Goal: Information Seeking & Learning: Understand process/instructions

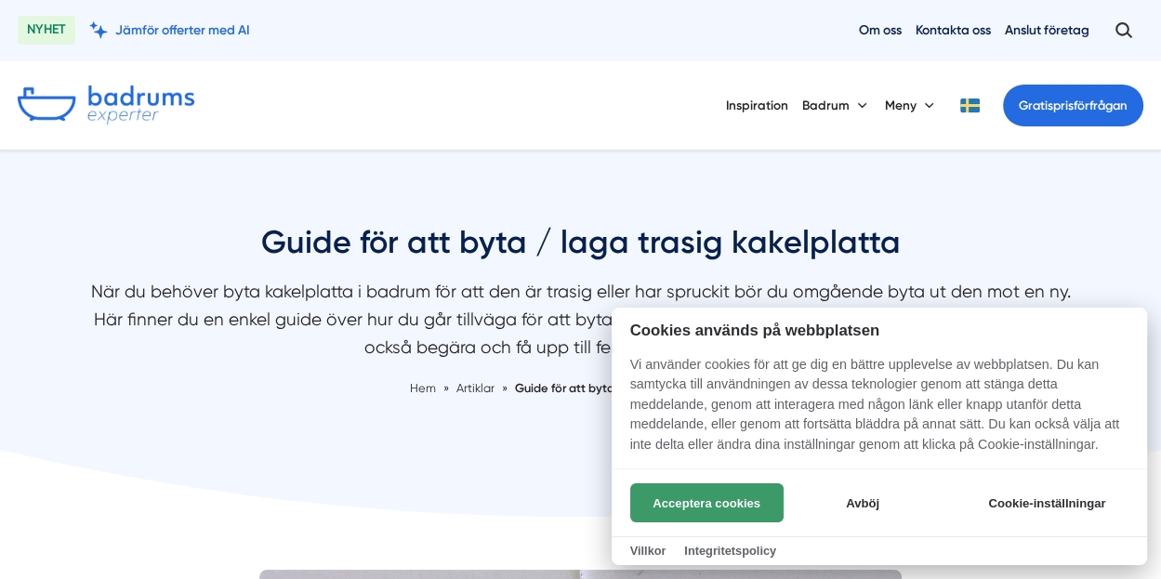
click at [732, 505] on button "Acceptera cookies" at bounding box center [706, 502] width 153 height 39
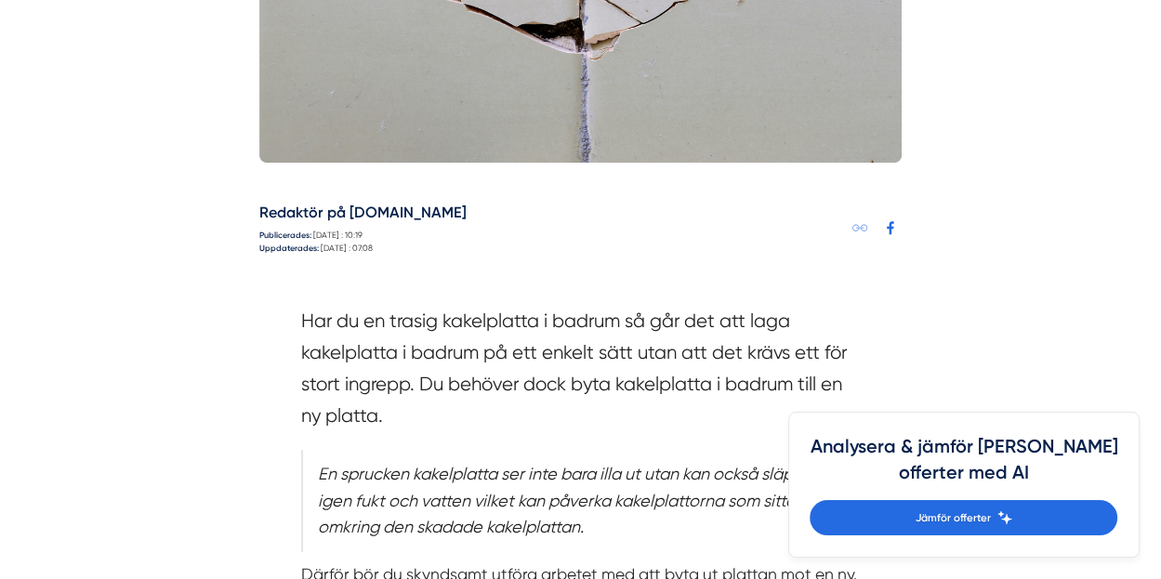
scroll to position [929, 0]
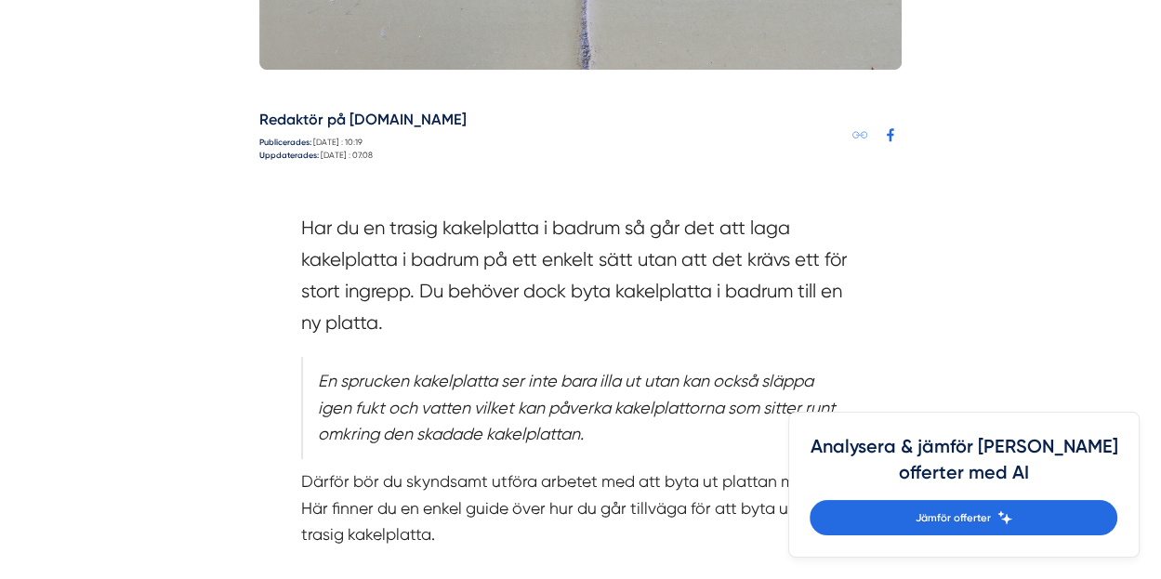
click at [411, 283] on section "Har du en trasig kakelplatta i badrum så går det att laga kakelplatta i badrum …" at bounding box center [580, 280] width 558 height 134
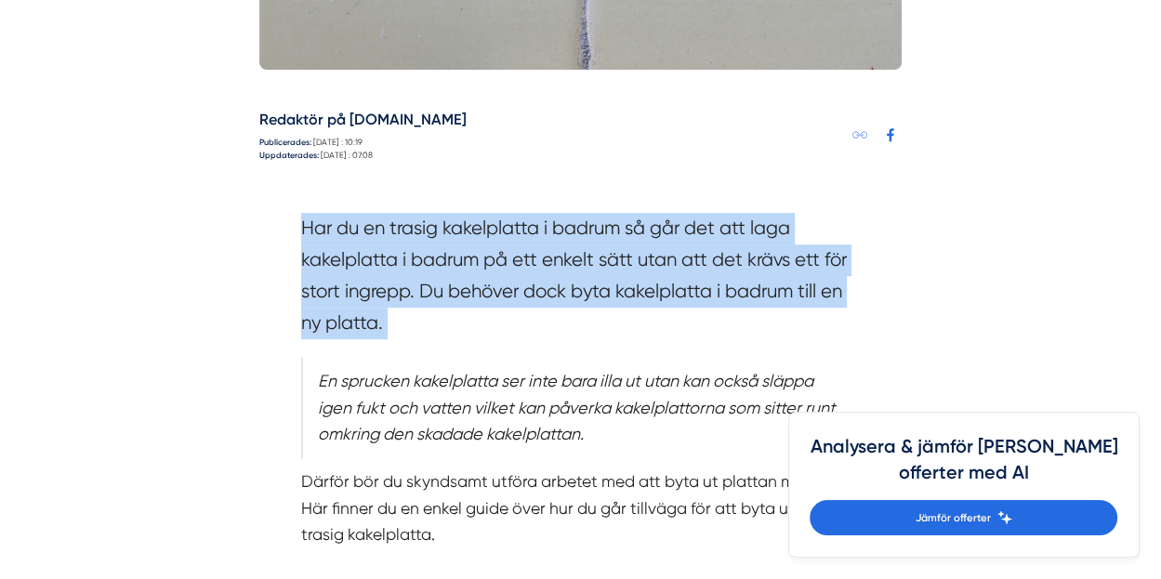
click at [411, 283] on section "Har du en trasig kakelplatta i badrum så går det att laga kakelplatta i badrum …" at bounding box center [580, 280] width 558 height 134
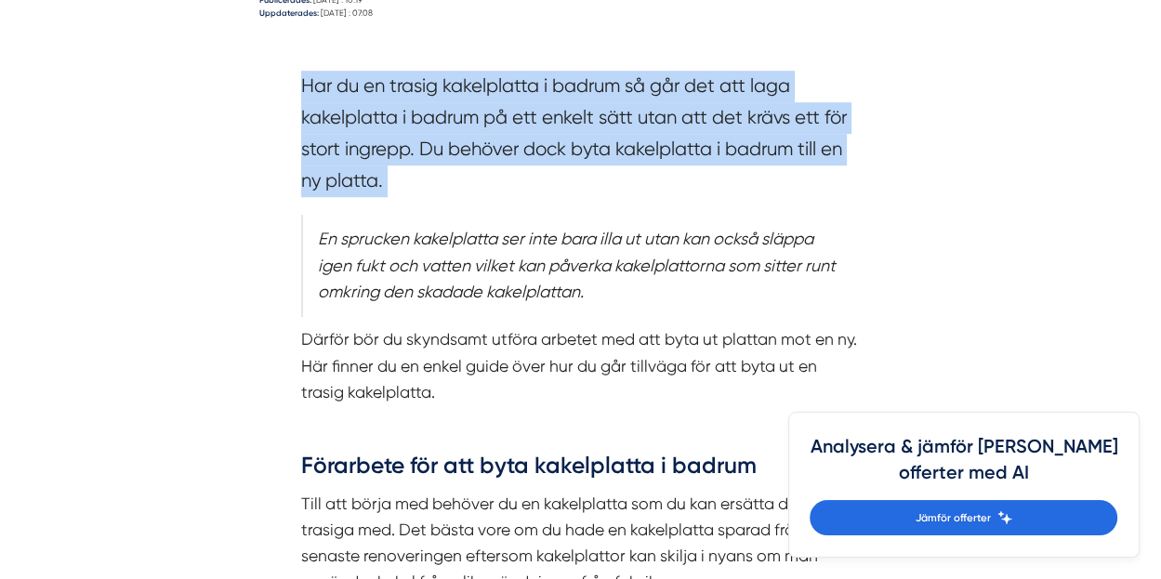
scroll to position [1115, 0]
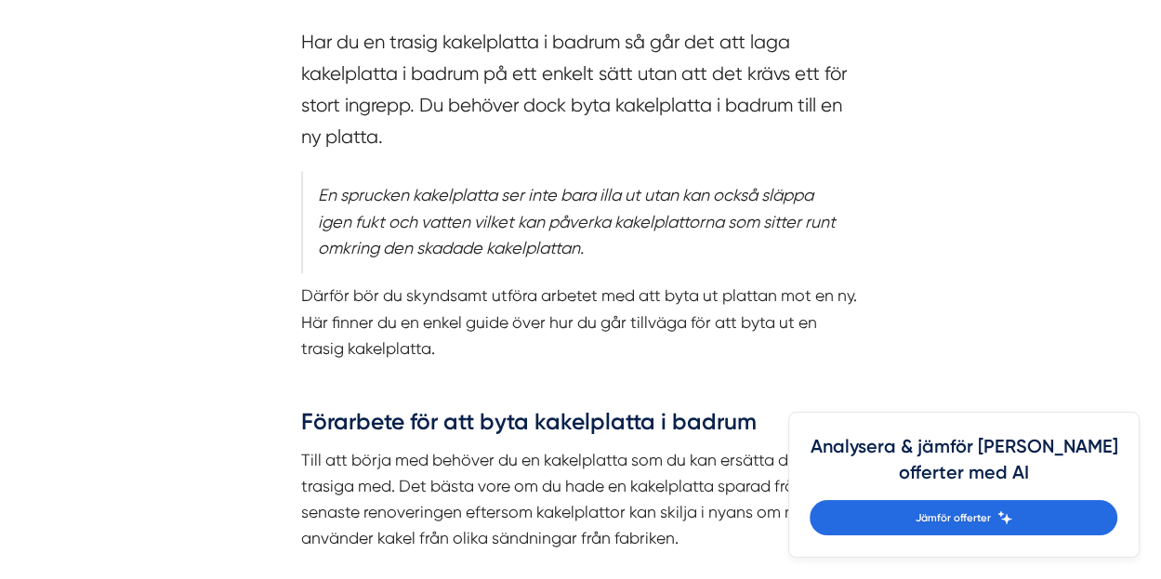
click at [431, 217] on blockquote "En sprucken kakelplatta ser inte bara illa ut utan kan också släppa igen fukt o…" at bounding box center [580, 222] width 558 height 103
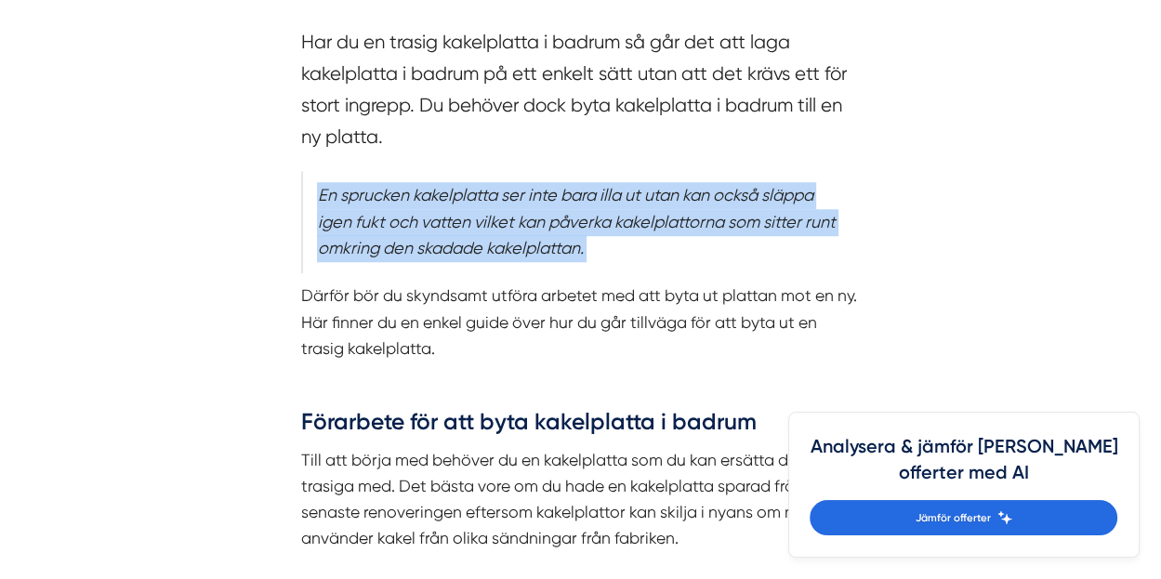
click at [431, 217] on blockquote "En sprucken kakelplatta ser inte bara illa ut utan kan också släppa igen fukt o…" at bounding box center [580, 222] width 558 height 103
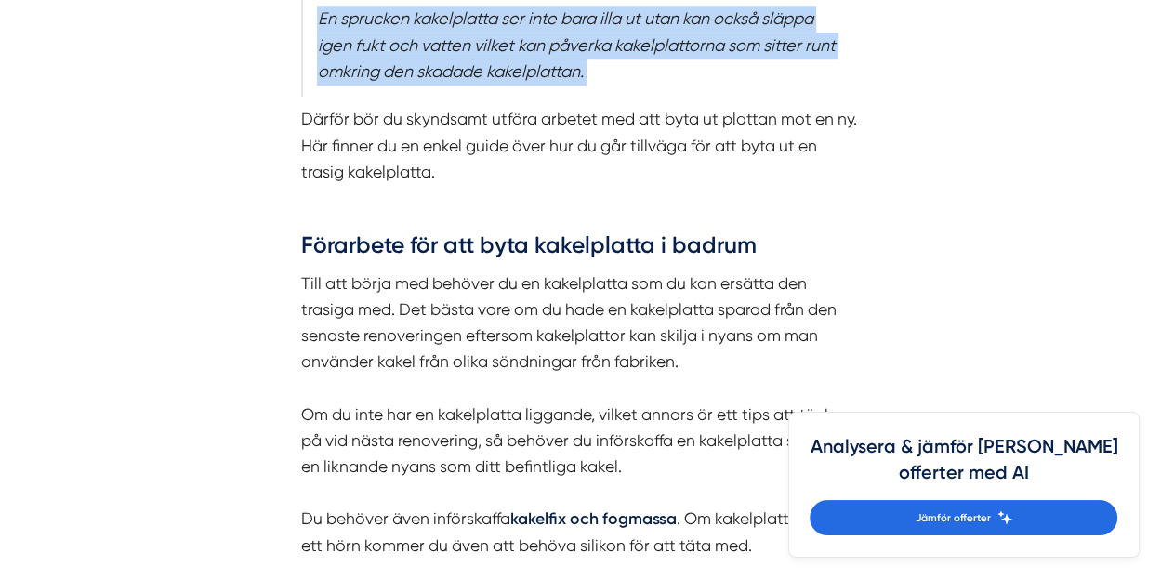
scroll to position [1301, 0]
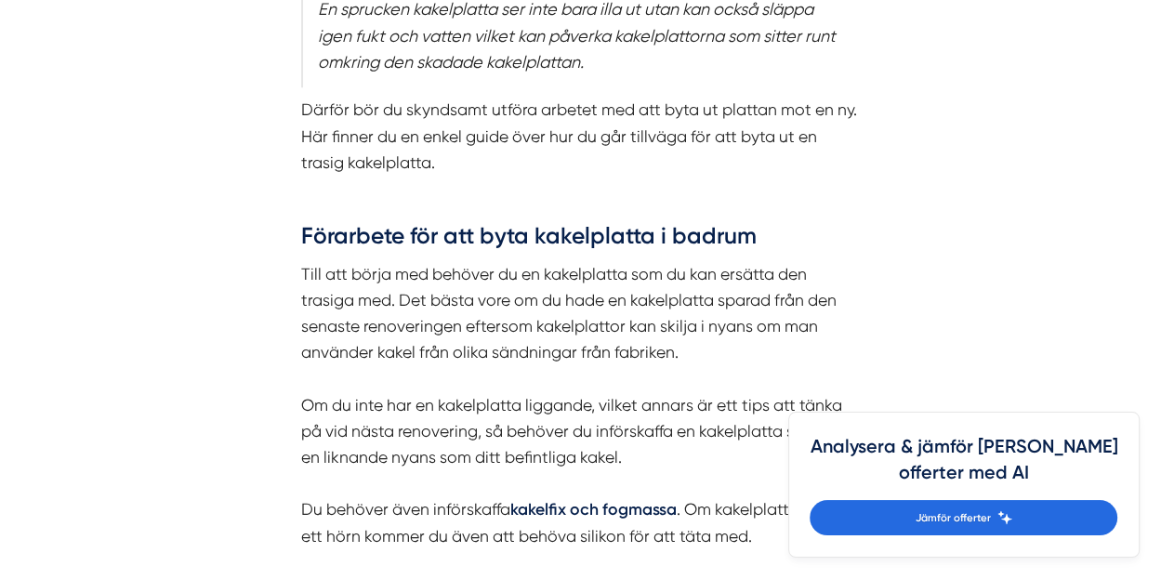
click at [496, 270] on p "Till att börja med behöver du en kakelplatta som du kan ersätta den trasiga med…" at bounding box center [580, 405] width 558 height 288
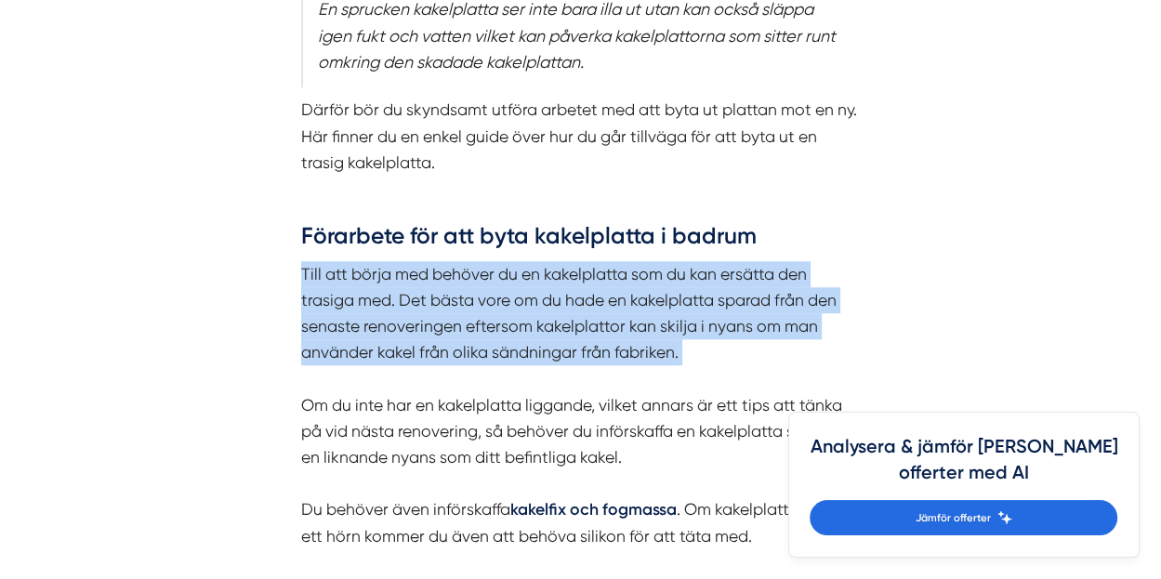
click at [496, 270] on p "Till att börja med behöver du en kakelplatta som du kan ersätta den trasiga med…" at bounding box center [580, 405] width 558 height 288
click at [485, 296] on p "Till att börja med behöver du en kakelplatta som du kan ersätta den trasiga med…" at bounding box center [580, 405] width 558 height 288
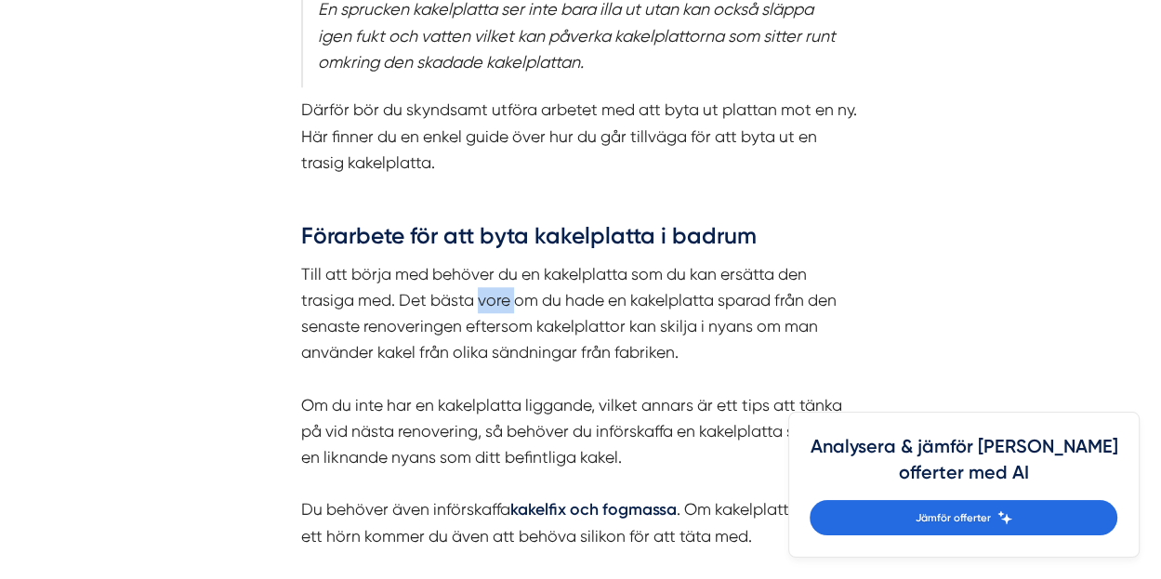
click at [485, 296] on p "Till att börja med behöver du en kakelplatta som du kan ersätta den trasiga med…" at bounding box center [580, 405] width 558 height 288
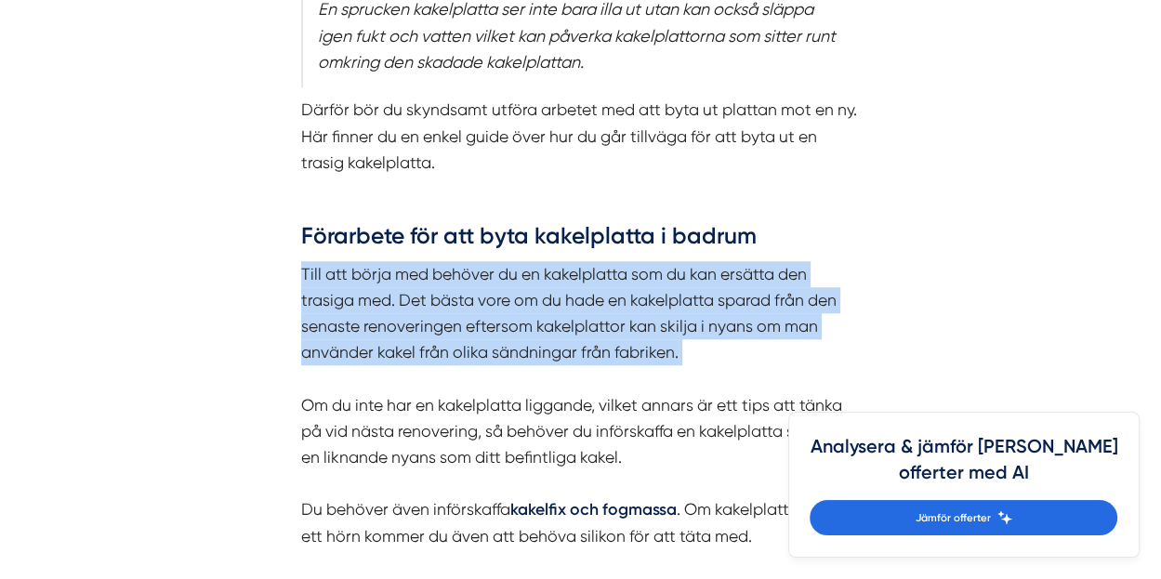
click at [485, 296] on p "Till att börja med behöver du en kakelplatta som du kan ersätta den trasiga med…" at bounding box center [580, 405] width 558 height 288
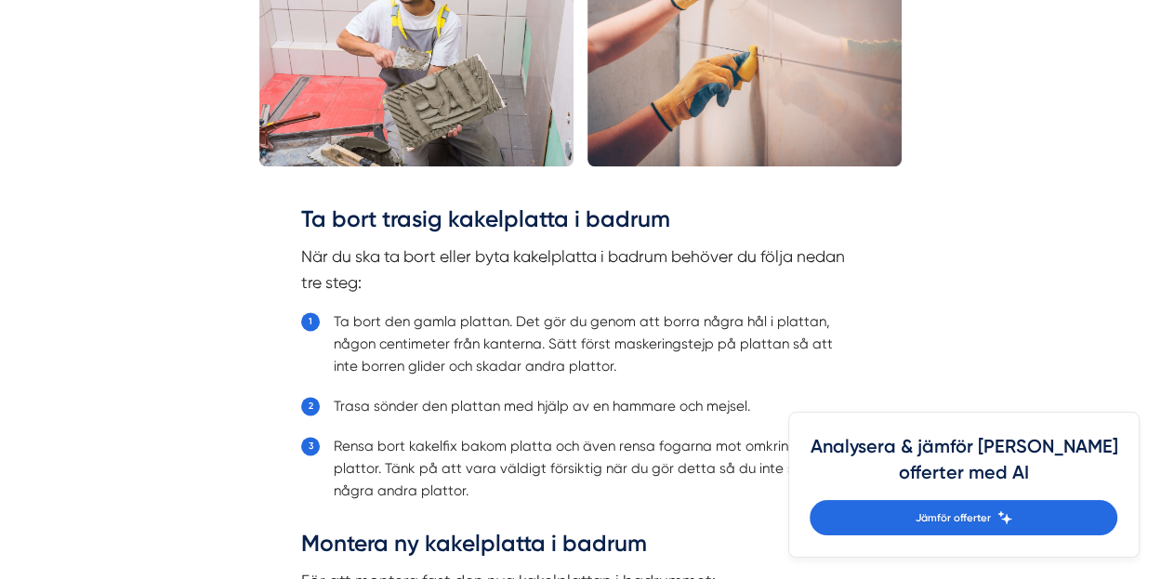
scroll to position [2044, 0]
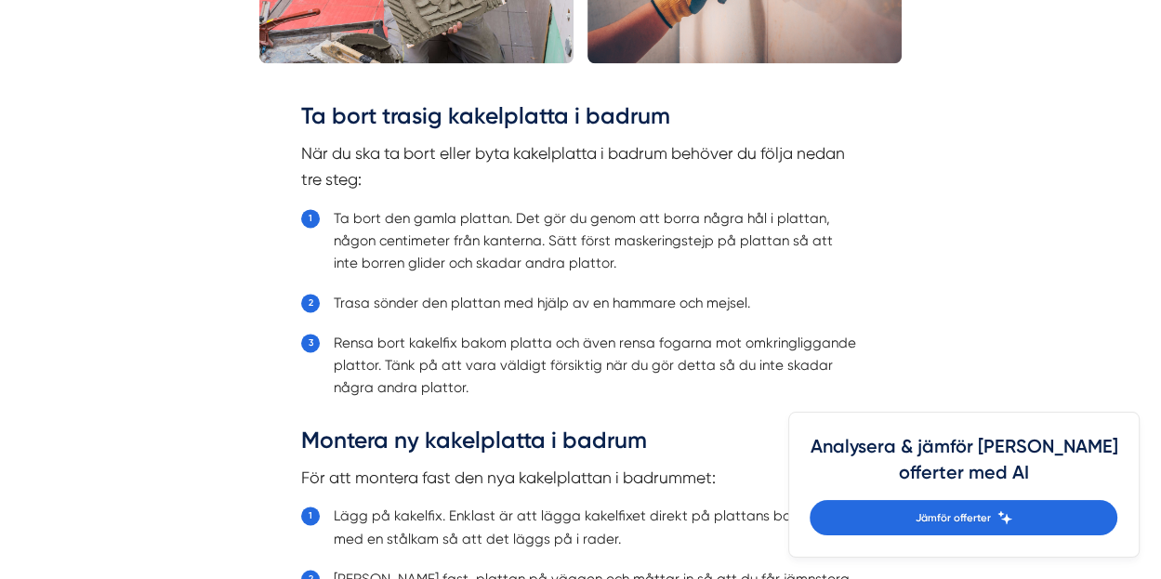
click at [444, 240] on li "Ta bort den gamla plattan. Det gör du genom att borra några hål i plattan, någo…" at bounding box center [596, 240] width 525 height 67
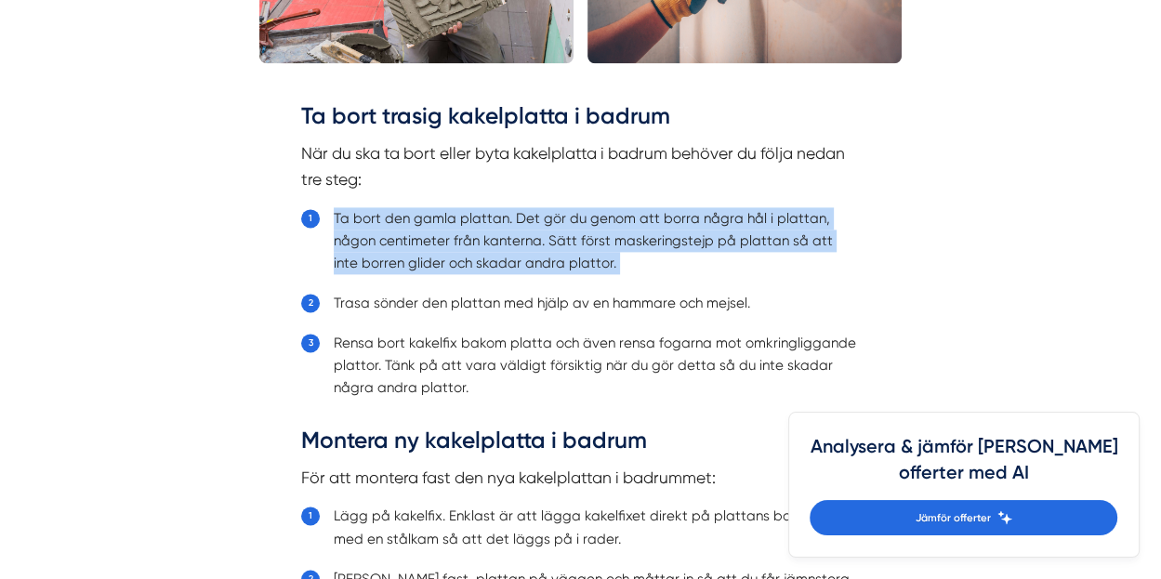
click at [444, 240] on li "Ta bort den gamla plattan. Det gör du genom att borra några hål i plattan, någo…" at bounding box center [596, 240] width 525 height 67
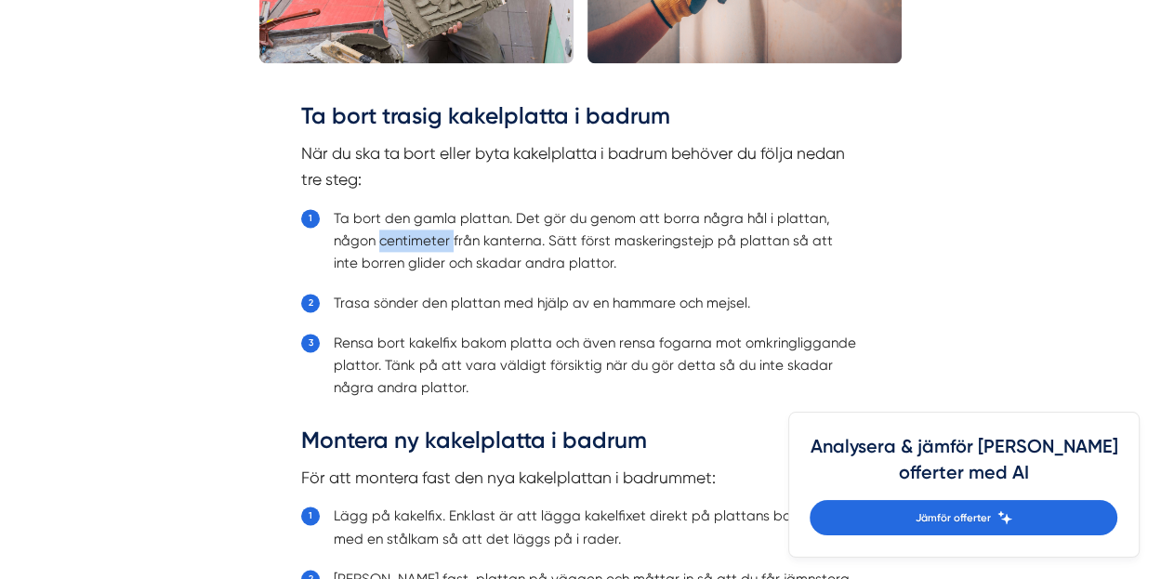
click at [444, 240] on li "Ta bort den gamla plattan. Det gör du genom att borra några hål i plattan, någo…" at bounding box center [596, 240] width 525 height 67
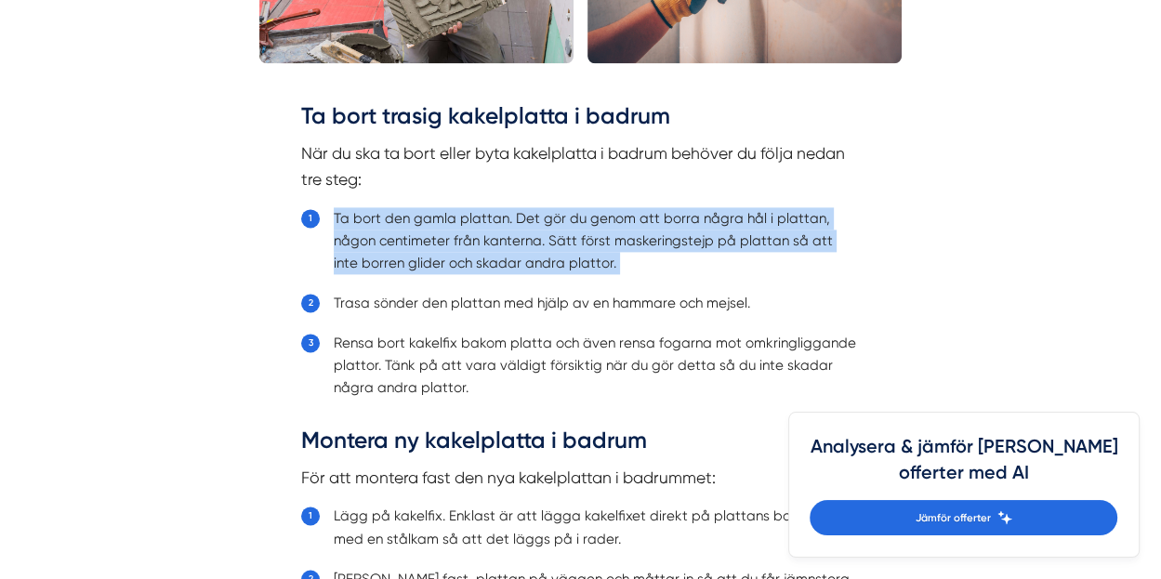
click at [444, 240] on li "Ta bort den gamla plattan. Det gör du genom att borra några hål i plattan, någo…" at bounding box center [596, 240] width 525 height 67
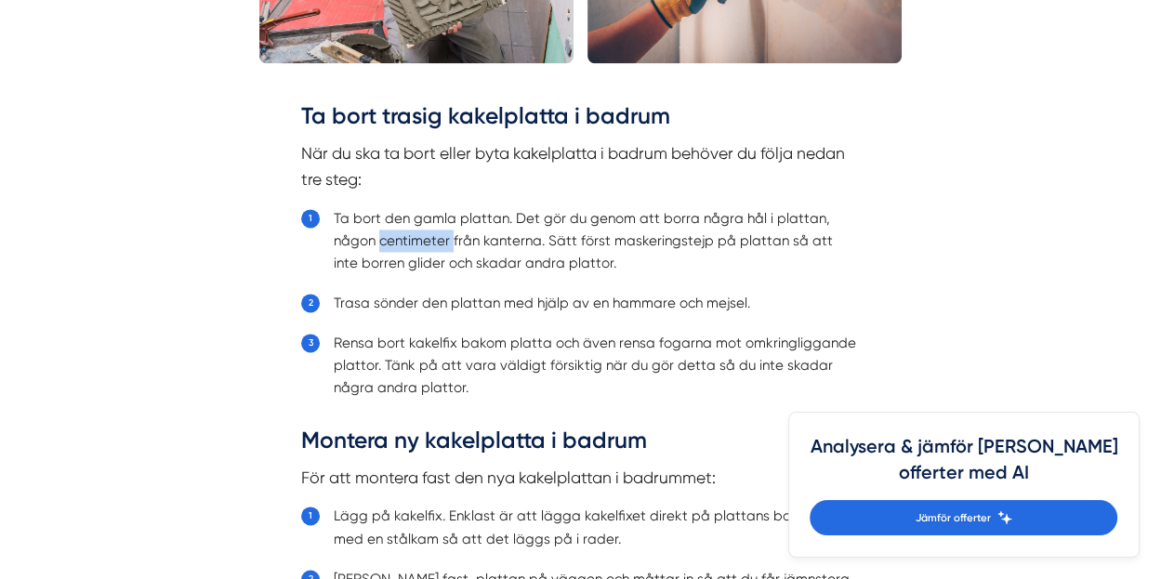
click at [444, 240] on li "Ta bort den gamla plattan. Det gör du genom att borra några hål i plattan, någo…" at bounding box center [596, 240] width 525 height 67
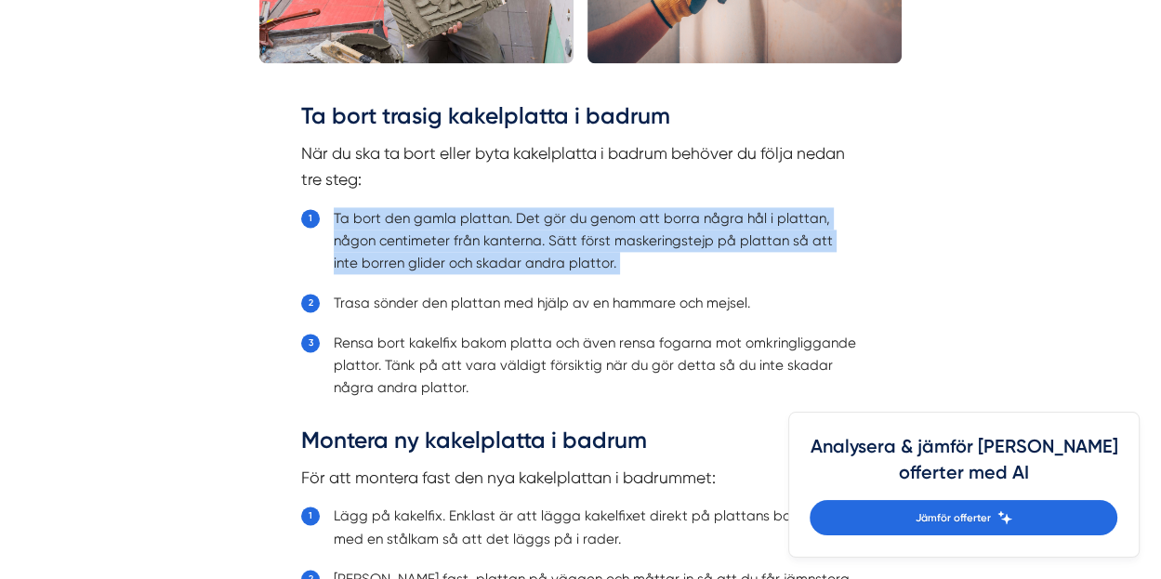
click at [444, 240] on li "Ta bort den gamla plattan. Det gör du genom att borra några hål i plattan, någo…" at bounding box center [596, 240] width 525 height 67
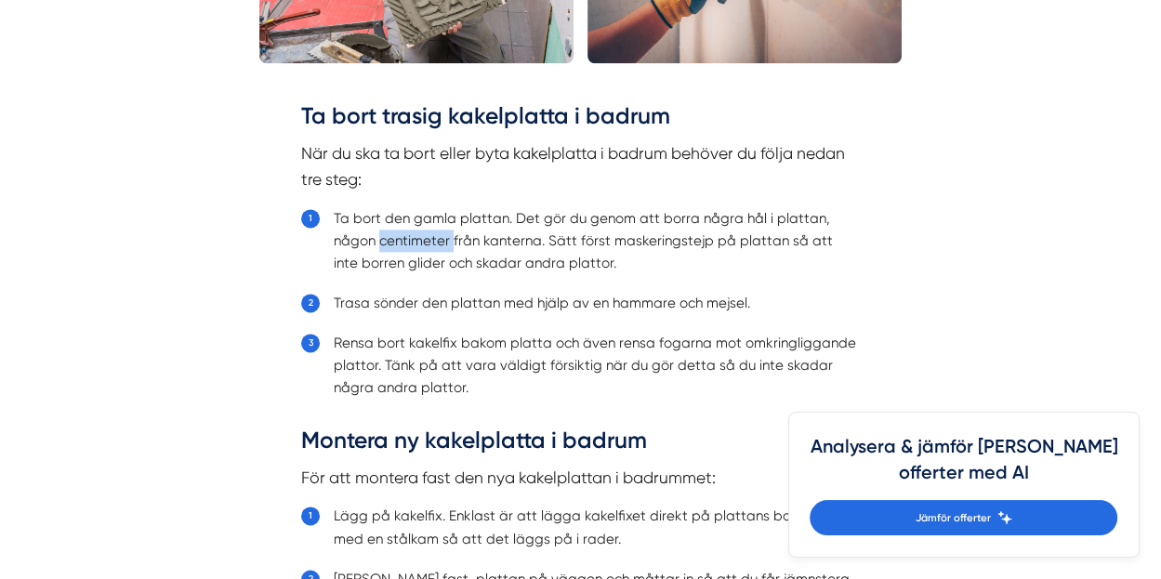
click at [444, 240] on li "Ta bort den gamla plattan. Det gör du genom att borra några hål i plattan, någo…" at bounding box center [596, 240] width 525 height 67
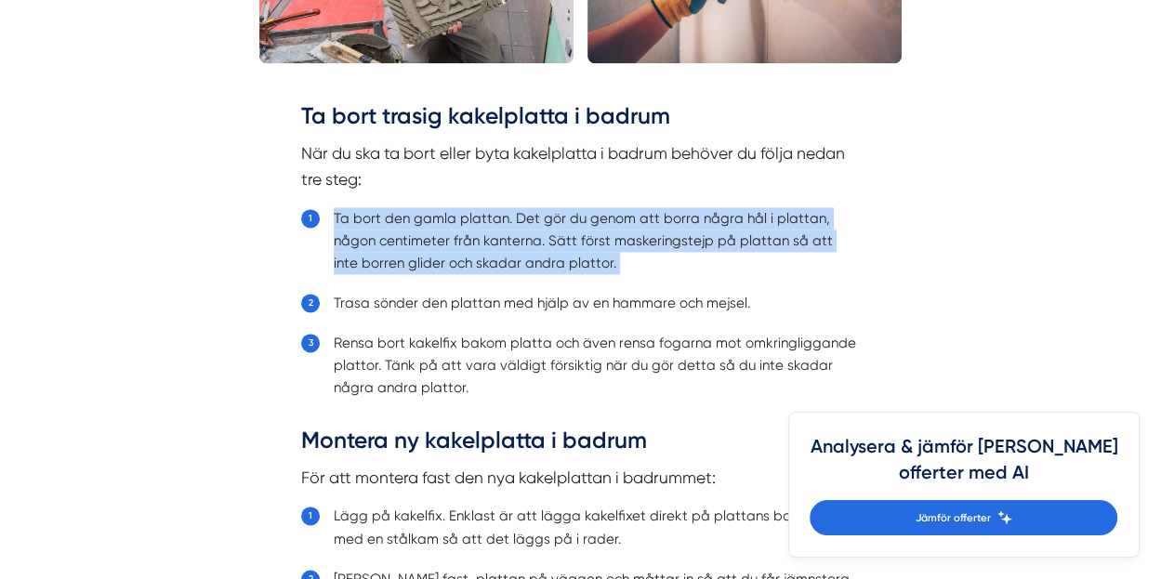
click at [444, 240] on li "Ta bort den gamla plattan. Det gör du genom att borra några hål i plattan, någo…" at bounding box center [596, 240] width 525 height 67
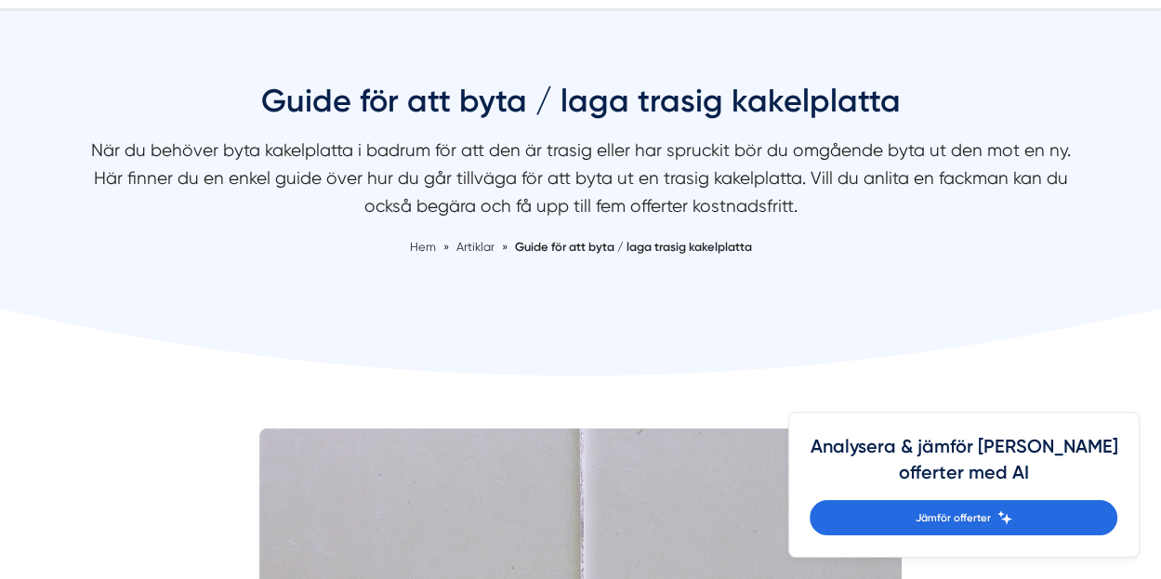
scroll to position [0, 0]
